Goal: Task Accomplishment & Management: Manage account settings

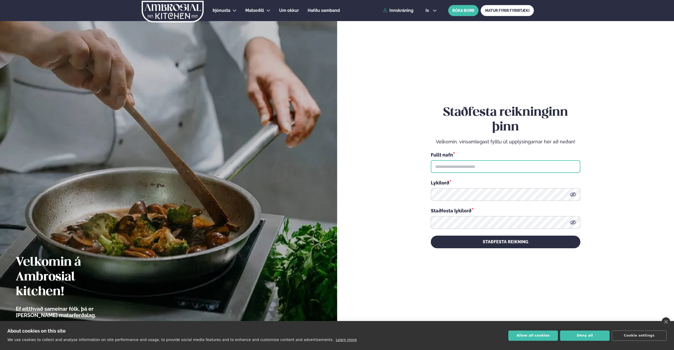
click at [443, 166] on input "text" at bounding box center [506, 166] width 150 height 13
type input "**********"
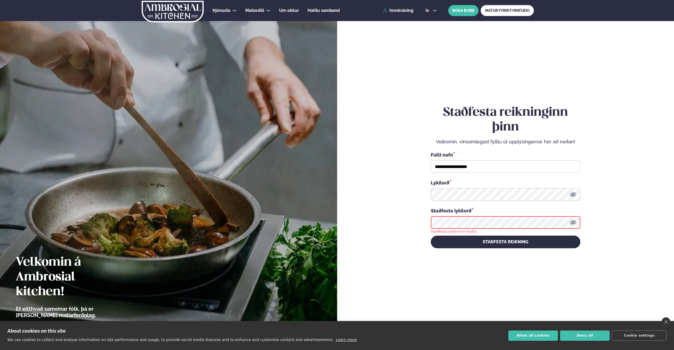
click at [574, 194] on icon at bounding box center [573, 194] width 6 height 6
click at [390, 191] on form "**********" at bounding box center [505, 177] width 305 height 326
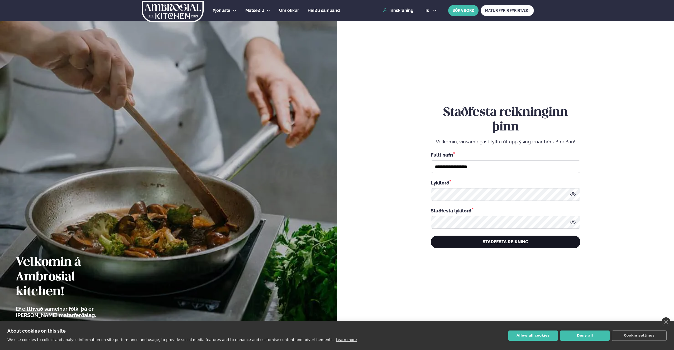
click at [505, 243] on button "STAÐFESTA REIKNING" at bounding box center [506, 242] width 150 height 13
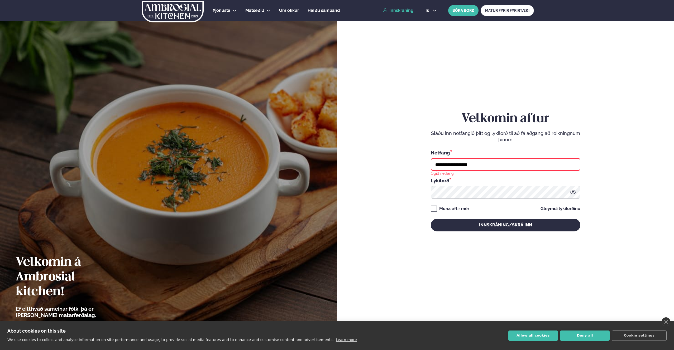
drag, startPoint x: 484, startPoint y: 162, endPoint x: 380, endPoint y: 159, distance: 103.7
click at [380, 159] on form "**********" at bounding box center [505, 177] width 305 height 326
type input "**********"
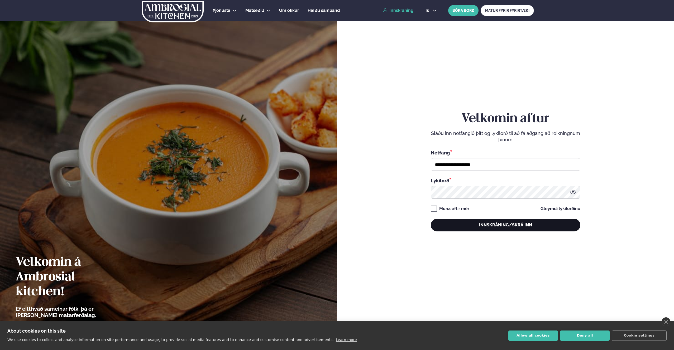
click at [499, 226] on button "Innskráning/Skrá inn" at bounding box center [506, 225] width 150 height 13
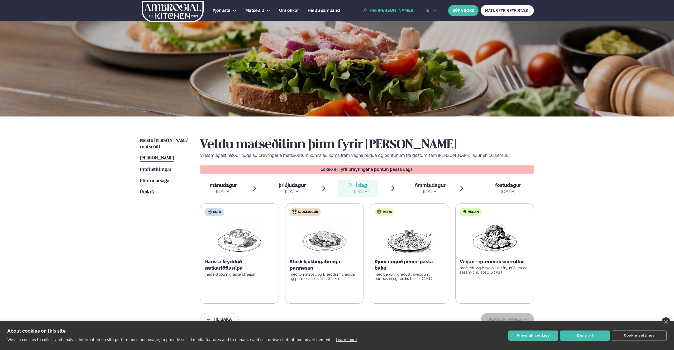
click at [429, 11] on span "is" at bounding box center [427, 10] width 5 height 4
click at [428, 20] on link "en" at bounding box center [431, 20] width 20 height 11
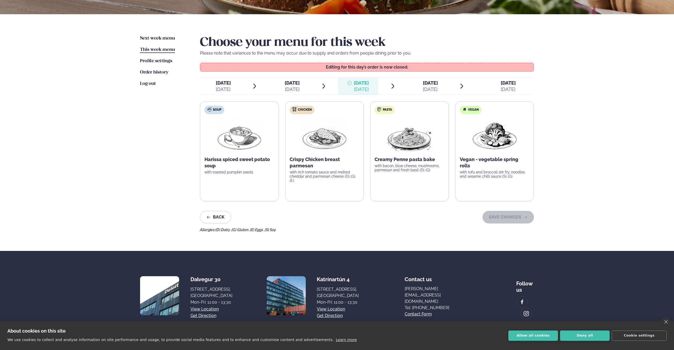
scroll to position [105, 0]
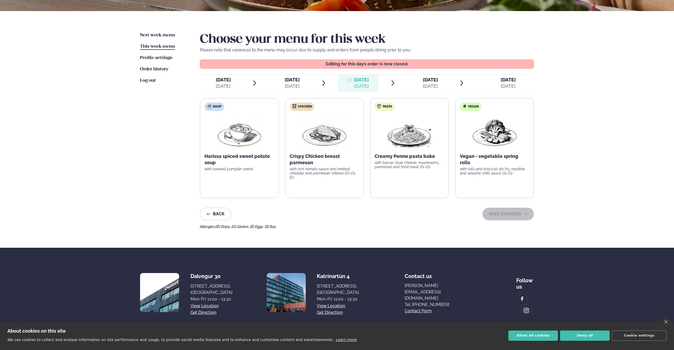
click at [461, 83] on icon at bounding box center [461, 83] width 6 height 6
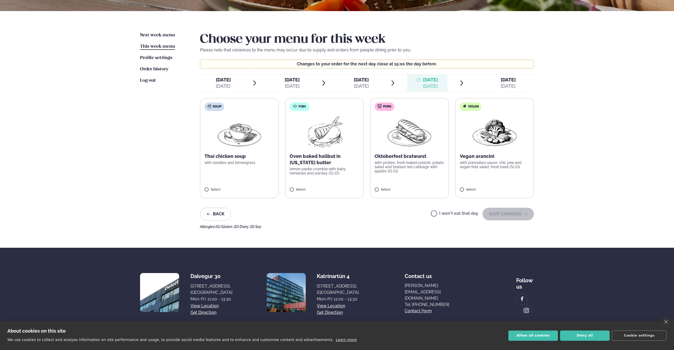
click at [511, 83] on div "[DATE]" at bounding box center [507, 86] width 15 height 6
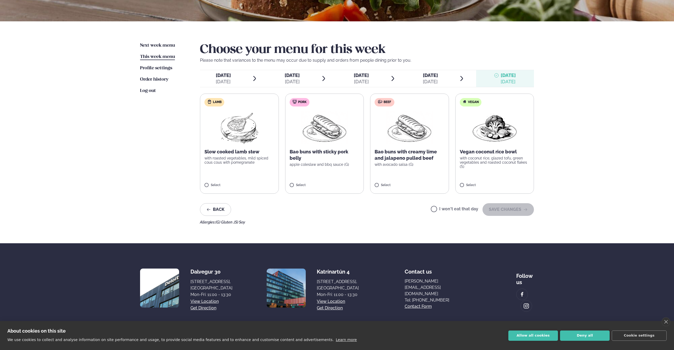
click at [396, 122] on img at bounding box center [409, 128] width 46 height 34
click at [397, 128] on img at bounding box center [409, 128] width 46 height 34
click at [214, 209] on button "Back" at bounding box center [215, 209] width 31 height 13
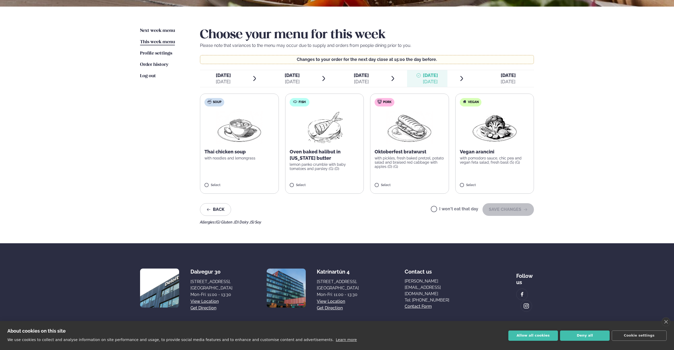
scroll to position [110, 0]
click at [59, 158] on div "Services Lunch for companies Corporate catering Private Party Menu Dalvegur 30 …" at bounding box center [337, 121] width 674 height 462
click at [77, 115] on div "Services Lunch for companies Corporate catering Private Party Menu Dalvegur 30 …" at bounding box center [337, 121] width 674 height 462
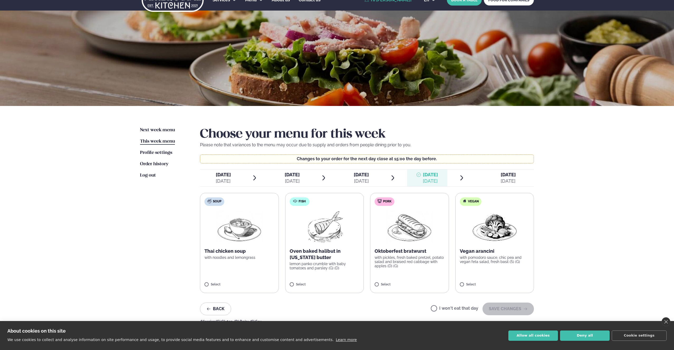
scroll to position [0, 0]
